Goal: Task Accomplishment & Management: Manage account settings

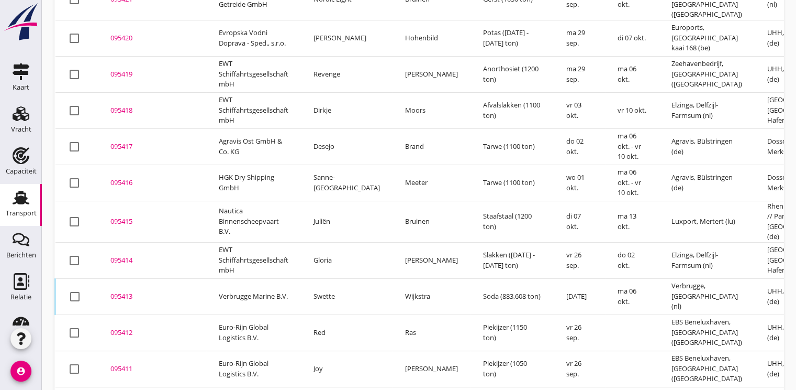
scroll to position [287, 0]
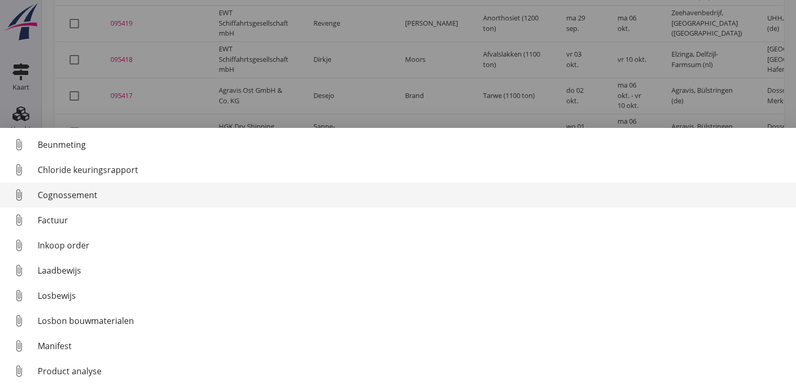
click at [68, 187] on link "attach_file Cognossement" at bounding box center [398, 194] width 796 height 25
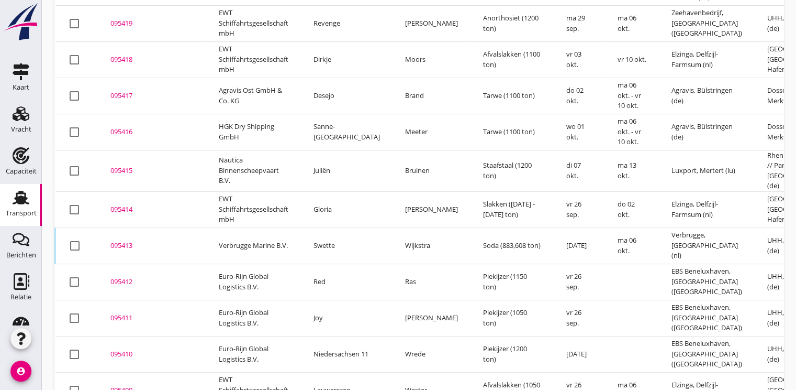
click at [118, 191] on td "095414 upload_file Drop hier uw bestand om het aan het dossier toe te voegen" at bounding box center [152, 209] width 108 height 36
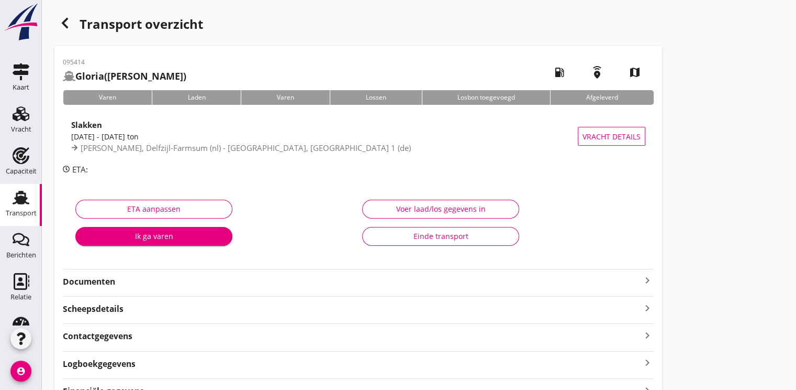
click at [163, 247] on div "ETA aanpassen Ik ga varen" at bounding box center [214, 225] width 287 height 66
click at [202, 232] on div "Ik ga varen" at bounding box center [154, 235] width 140 height 11
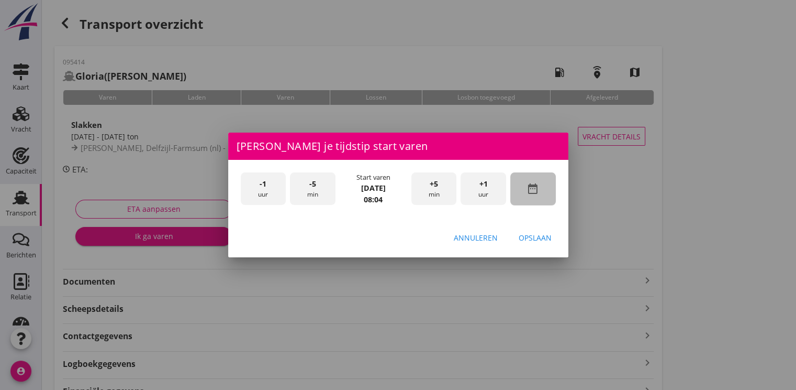
click at [531, 180] on div "date_range" at bounding box center [533, 188] width 46 height 33
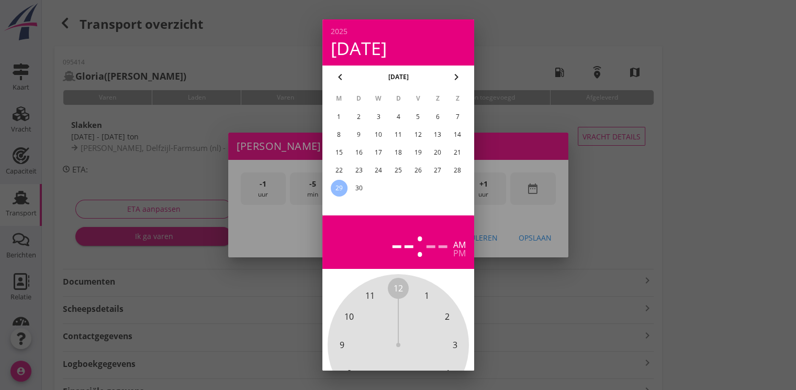
click at [400, 176] on div "25" at bounding box center [398, 170] width 17 height 17
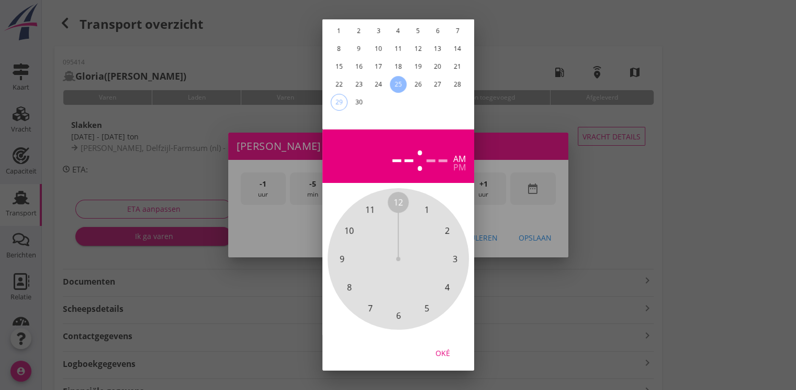
click at [448, 347] on div "Oké" at bounding box center [442, 352] width 29 height 11
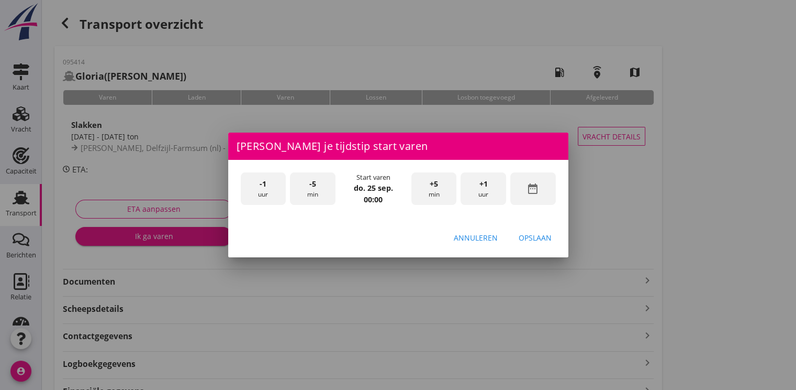
click at [482, 188] on span "+1" at bounding box center [484, 184] width 8 height 12
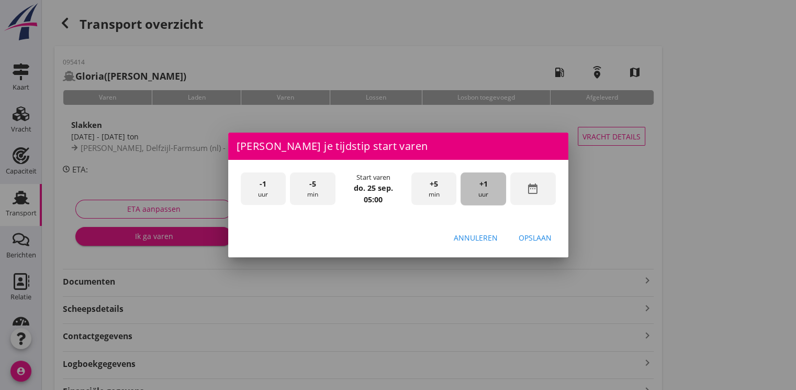
click at [482, 188] on span "+1" at bounding box center [484, 184] width 8 height 12
click at [544, 237] on div "Opslaan" at bounding box center [535, 237] width 33 height 11
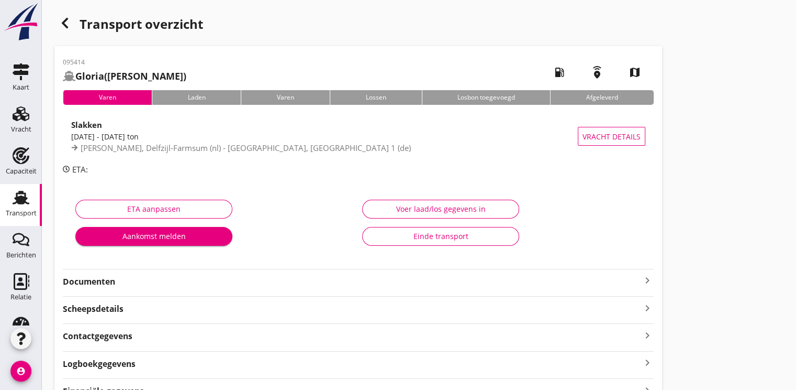
click at [173, 242] on button "Aankomst melden" at bounding box center [153, 236] width 157 height 19
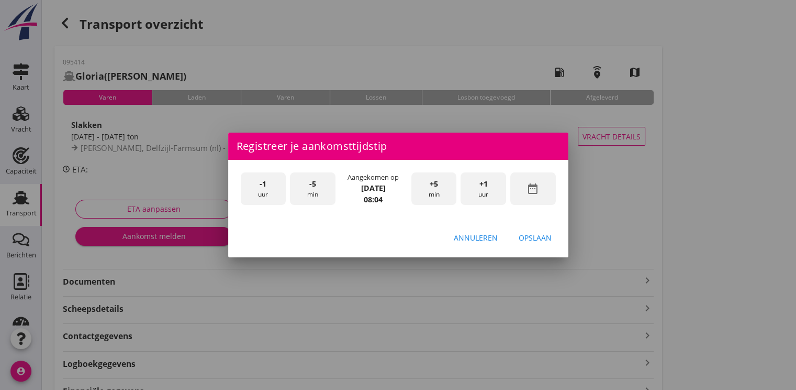
click at [527, 191] on icon "date_range" at bounding box center [533, 188] width 13 height 13
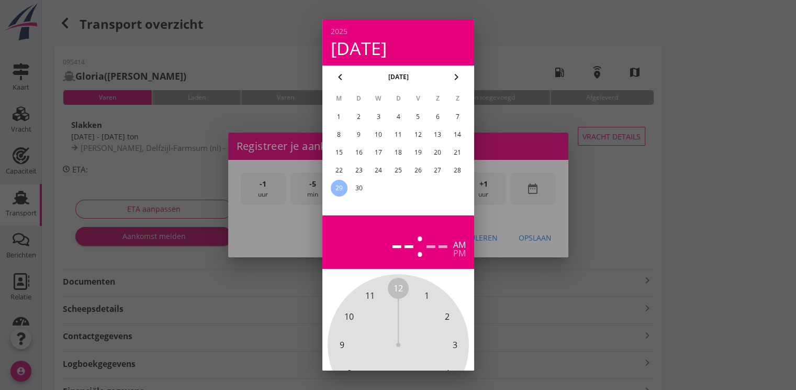
click at [393, 174] on div "25" at bounding box center [398, 170] width 17 height 17
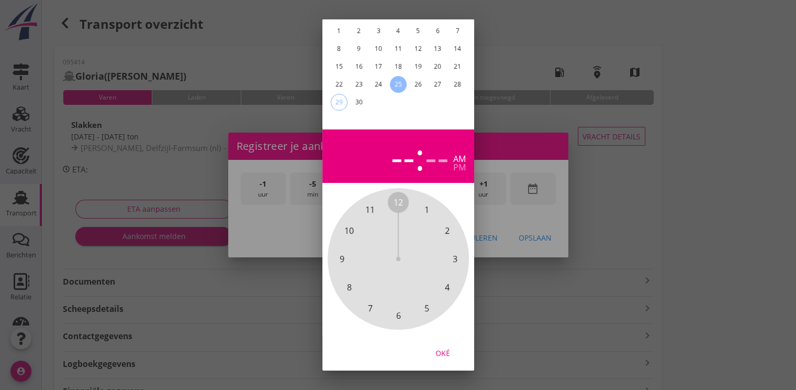
click at [442, 347] on div "Oké" at bounding box center [442, 352] width 29 height 11
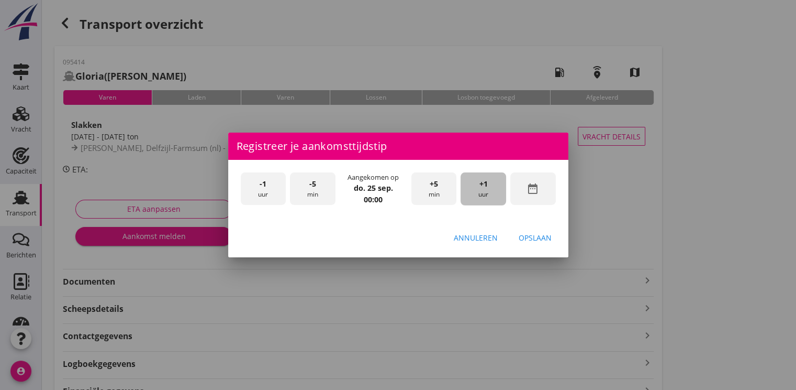
click at [480, 190] on div "+1 uur" at bounding box center [484, 188] width 46 height 33
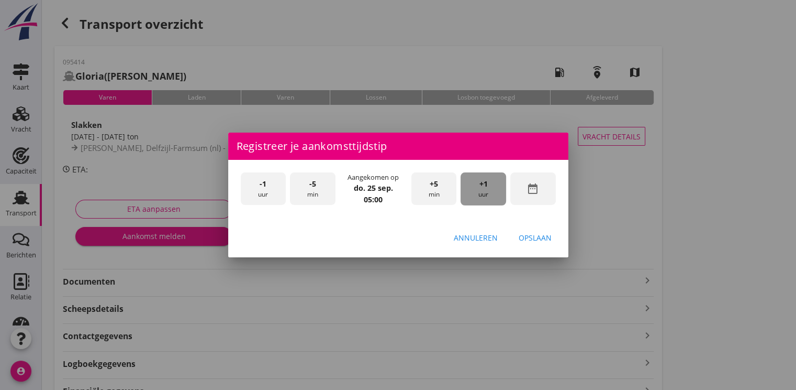
click at [480, 190] on div "+1 uur" at bounding box center [484, 188] width 46 height 33
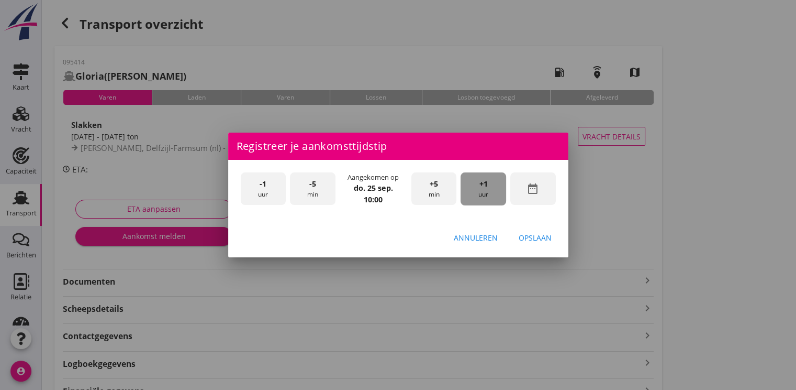
click at [480, 190] on div "+1 uur" at bounding box center [484, 188] width 46 height 33
click at [527, 234] on div "Opslaan" at bounding box center [535, 237] width 33 height 11
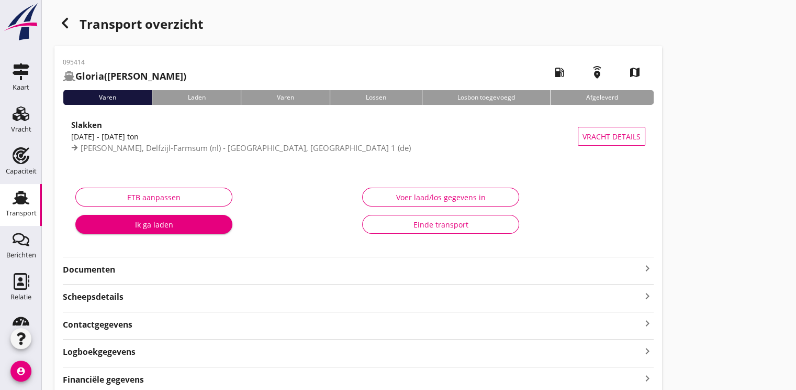
click at [136, 226] on div "Ik ga laden" at bounding box center [154, 224] width 140 height 11
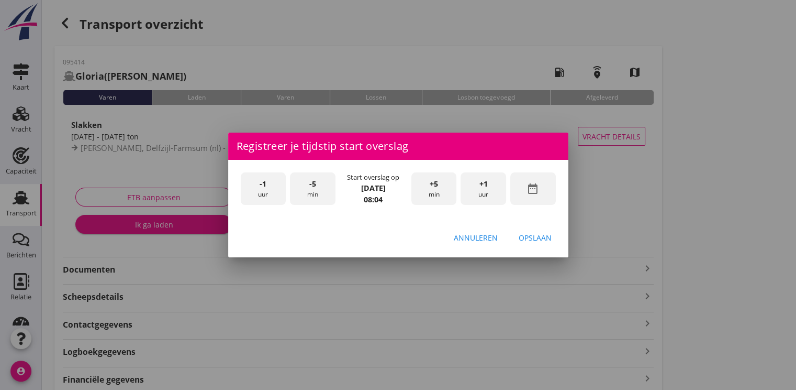
click at [534, 191] on icon "date_range" at bounding box center [533, 188] width 13 height 13
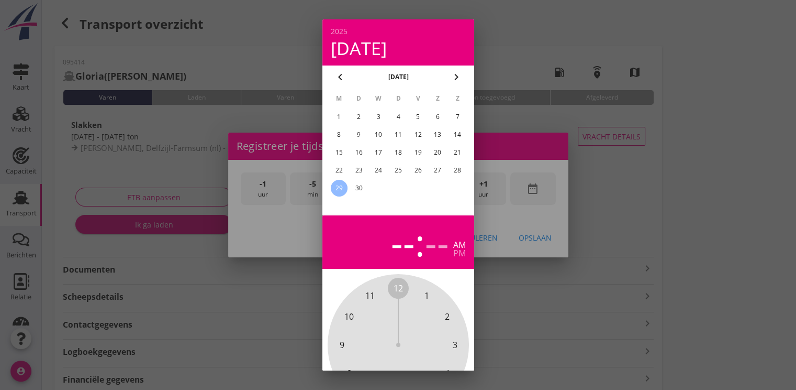
click at [416, 171] on div "26" at bounding box center [417, 170] width 17 height 17
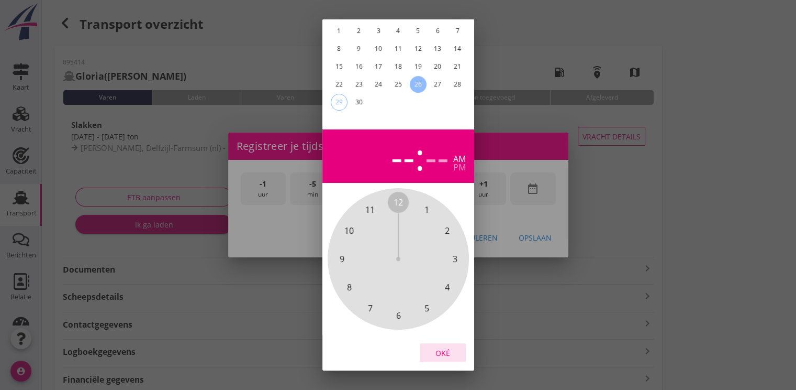
drag, startPoint x: 444, startPoint y: 348, endPoint x: 451, endPoint y: 271, distance: 76.7
click at [444, 343] on button "Oké" at bounding box center [443, 352] width 46 height 19
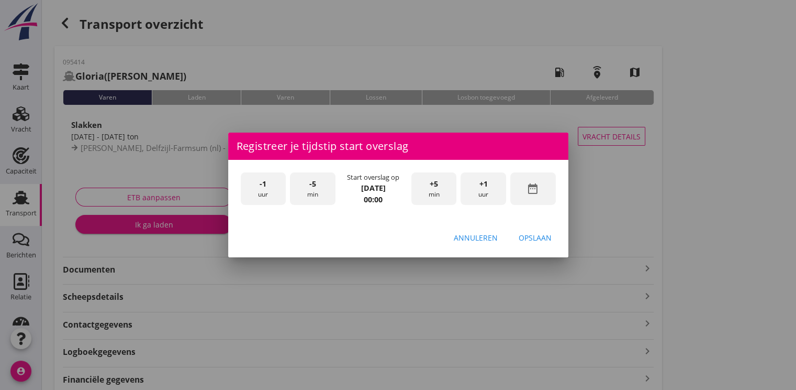
click at [492, 192] on div "+1 uur" at bounding box center [484, 188] width 46 height 33
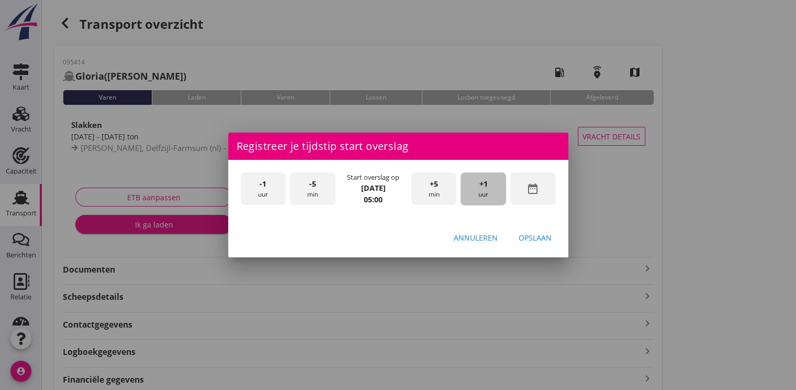
click at [492, 192] on div "+1 uur" at bounding box center [484, 188] width 46 height 33
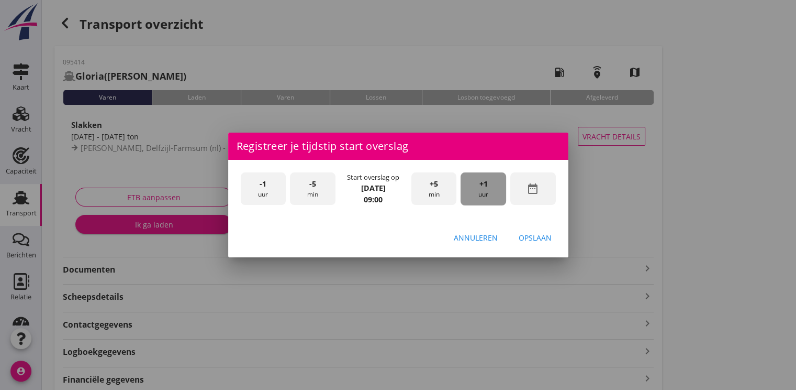
click at [492, 192] on div "+1 uur" at bounding box center [484, 188] width 46 height 33
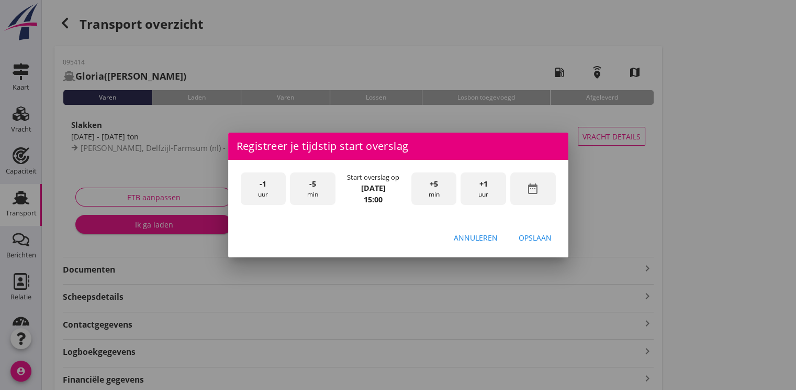
click at [536, 232] on div "Opslaan" at bounding box center [535, 237] width 33 height 11
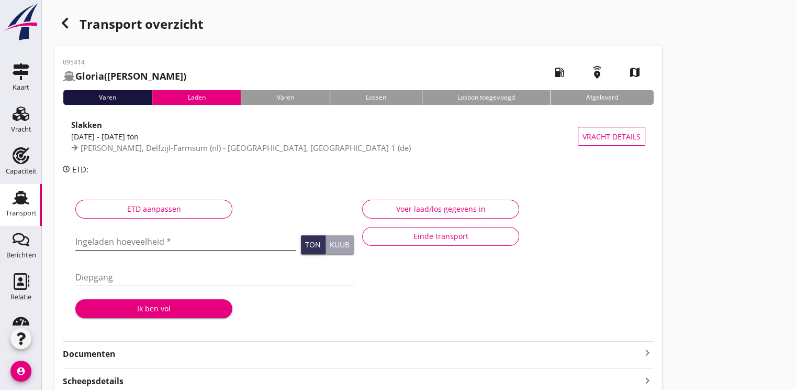
click at [142, 237] on input "Ingeladen hoeveelheid *" at bounding box center [185, 241] width 221 height 17
type input "1159.400"
click at [201, 308] on div "Ik ben vol" at bounding box center [154, 308] width 140 height 11
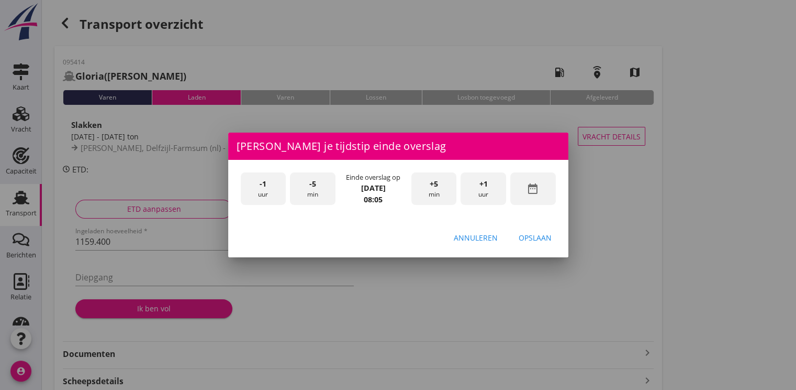
click at [539, 191] on div "date_range" at bounding box center [533, 188] width 46 height 33
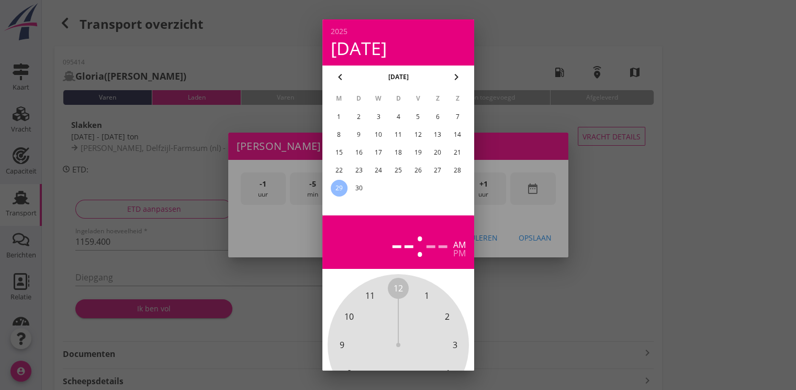
click at [421, 169] on div "26" at bounding box center [417, 170] width 17 height 17
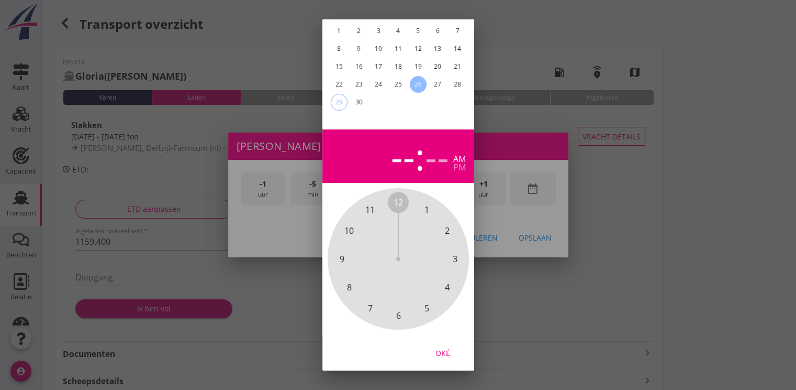
drag, startPoint x: 446, startPoint y: 348, endPoint x: 466, endPoint y: 234, distance: 115.9
click at [446, 347] on div "Oké" at bounding box center [442, 352] width 29 height 11
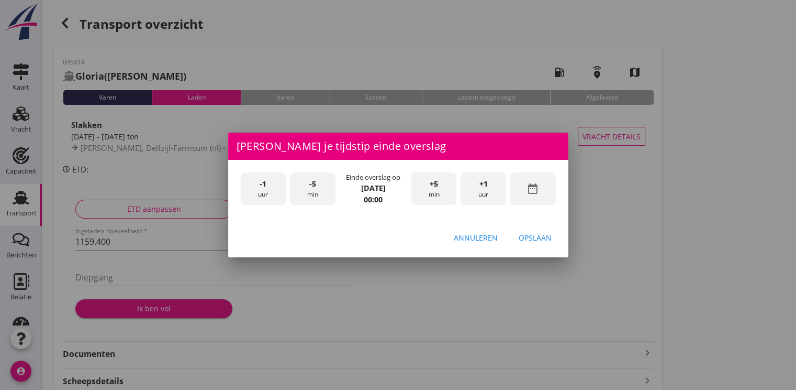
click at [482, 187] on span "+1" at bounding box center [484, 184] width 8 height 12
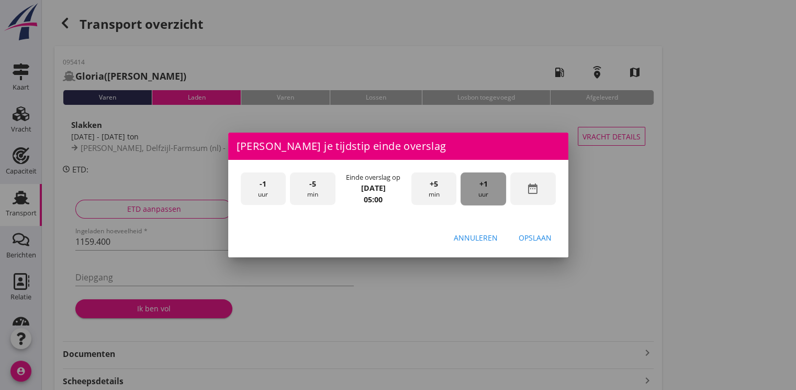
click at [482, 187] on span "+1" at bounding box center [484, 184] width 8 height 12
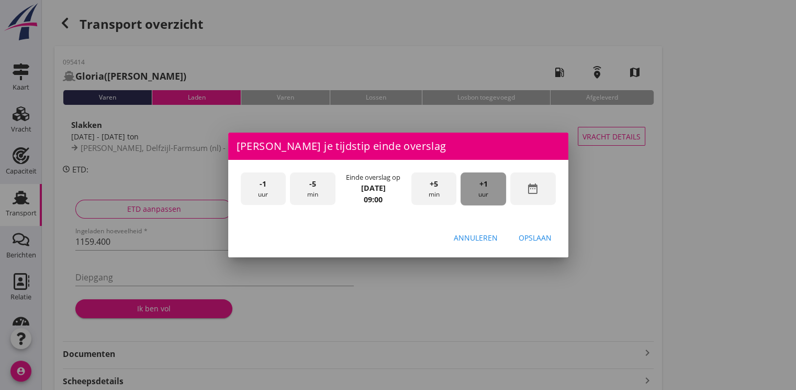
click at [482, 187] on span "+1" at bounding box center [484, 184] width 8 height 12
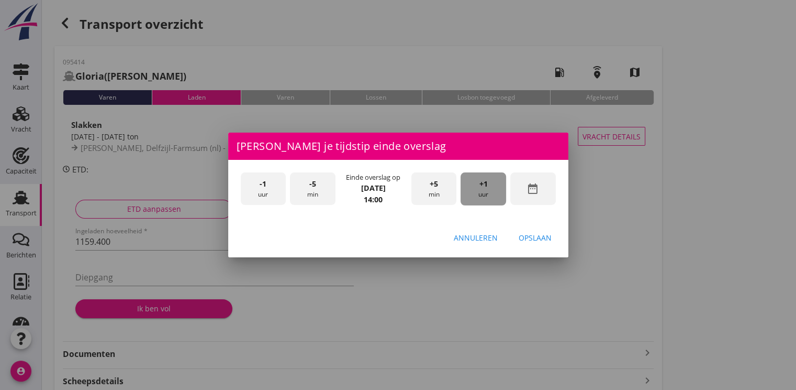
click at [482, 187] on span "+1" at bounding box center [484, 184] width 8 height 12
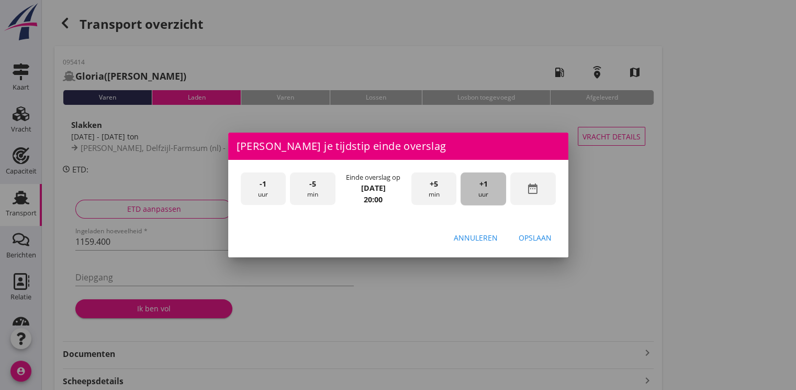
click at [482, 187] on span "+1" at bounding box center [484, 184] width 8 height 12
click at [436, 197] on div "+5 min" at bounding box center [435, 188] width 46 height 33
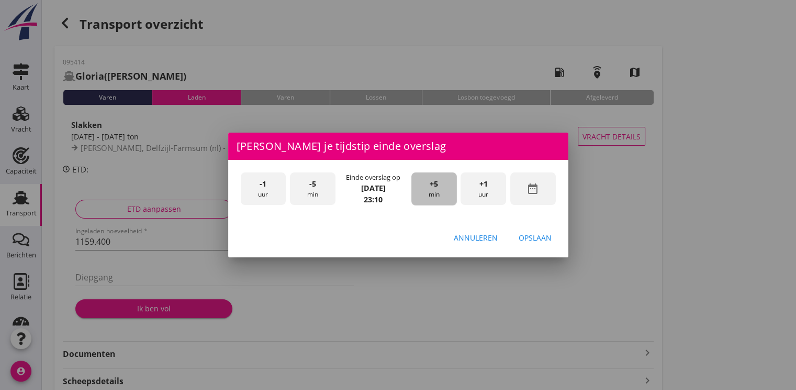
click at [436, 197] on div "+5 min" at bounding box center [435, 188] width 46 height 33
click at [544, 240] on div "Opslaan" at bounding box center [535, 237] width 33 height 11
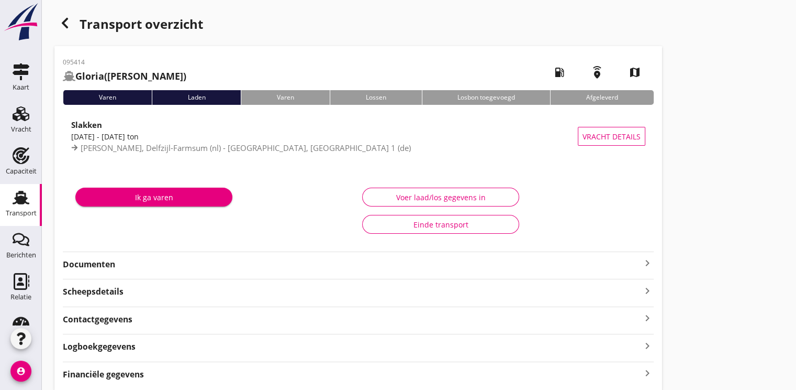
click at [186, 201] on div "Ik ga varen" at bounding box center [154, 197] width 140 height 11
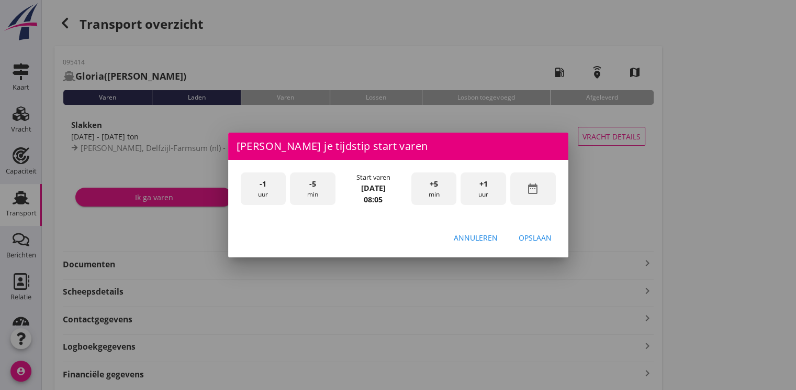
click at [536, 183] on icon "date_range" at bounding box center [533, 188] width 13 height 13
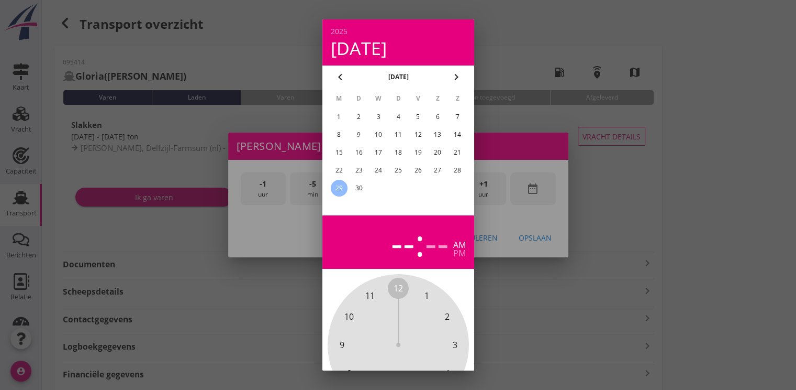
click at [436, 168] on div "27" at bounding box center [437, 170] width 17 height 17
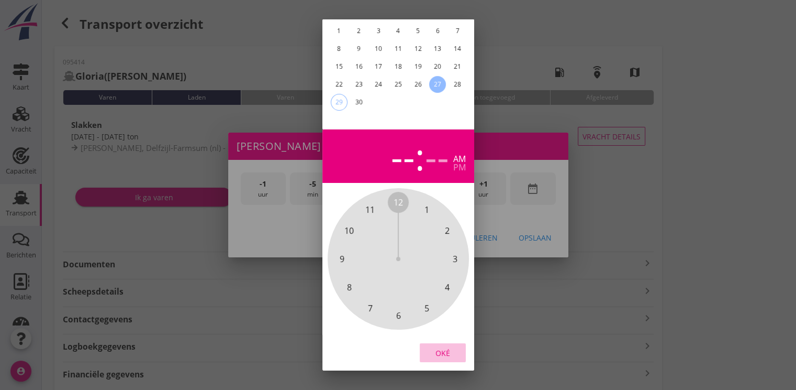
drag, startPoint x: 451, startPoint y: 343, endPoint x: 480, endPoint y: 217, distance: 128.9
click at [451, 347] on div "Oké" at bounding box center [442, 352] width 29 height 11
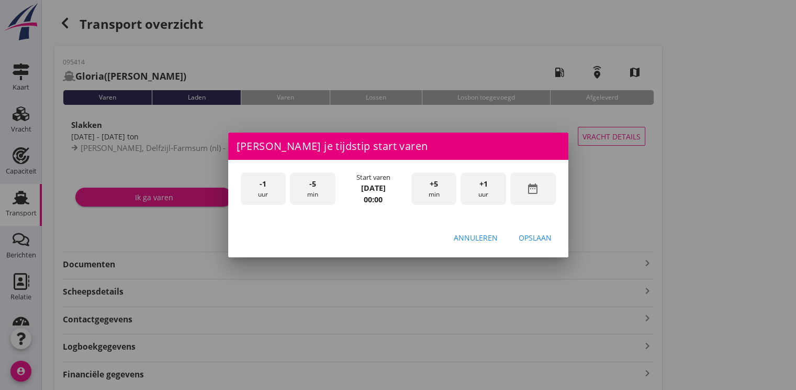
click at [488, 179] on div "+1 uur" at bounding box center [484, 188] width 46 height 33
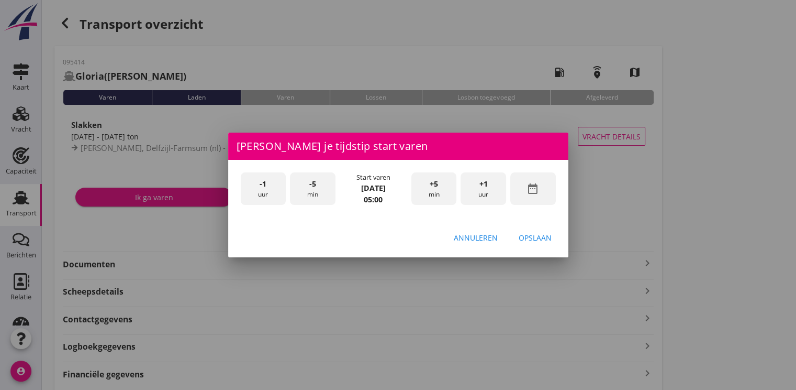
click at [488, 179] on div "+1 uur" at bounding box center [484, 188] width 46 height 33
click at [543, 241] on div "Opslaan" at bounding box center [535, 237] width 33 height 11
